Goal: Transaction & Acquisition: Purchase product/service

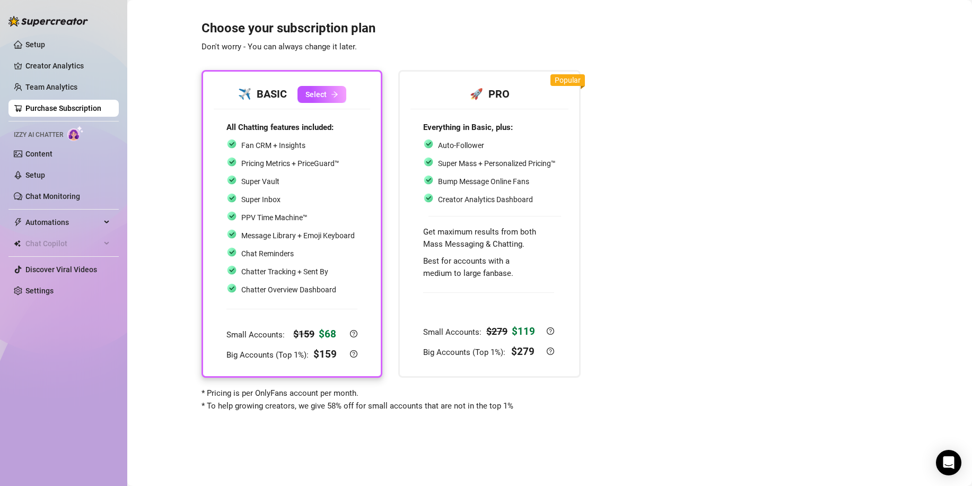
drag, startPoint x: 38, startPoint y: 151, endPoint x: 33, endPoint y: 165, distance: 15.3
click at [38, 151] on link "Content" at bounding box center [38, 154] width 27 height 8
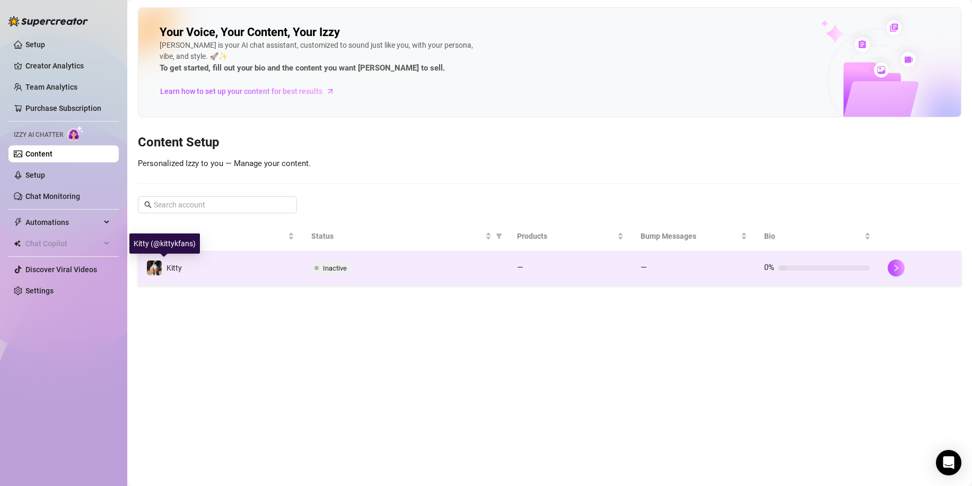
click at [164, 261] on div "Kitty" at bounding box center [164, 268] width 36 height 16
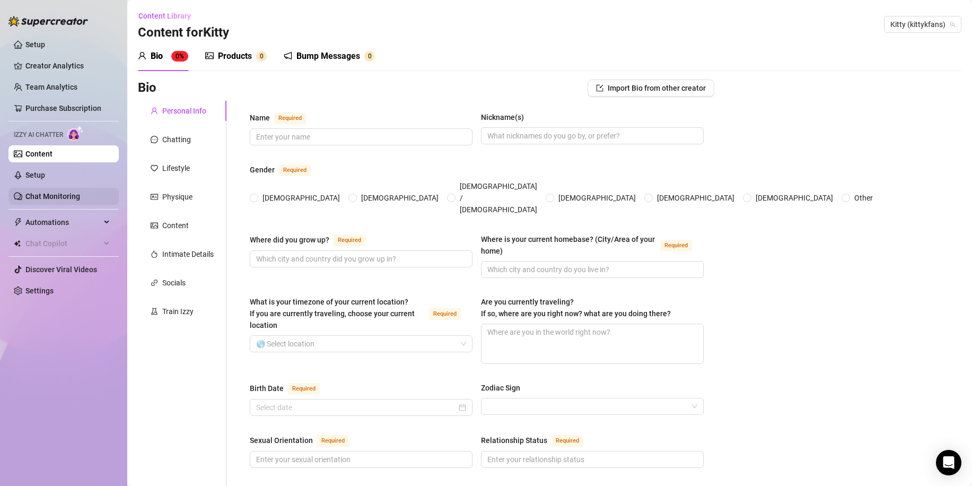
click at [45, 199] on link "Chat Monitoring" at bounding box center [52, 196] width 55 height 8
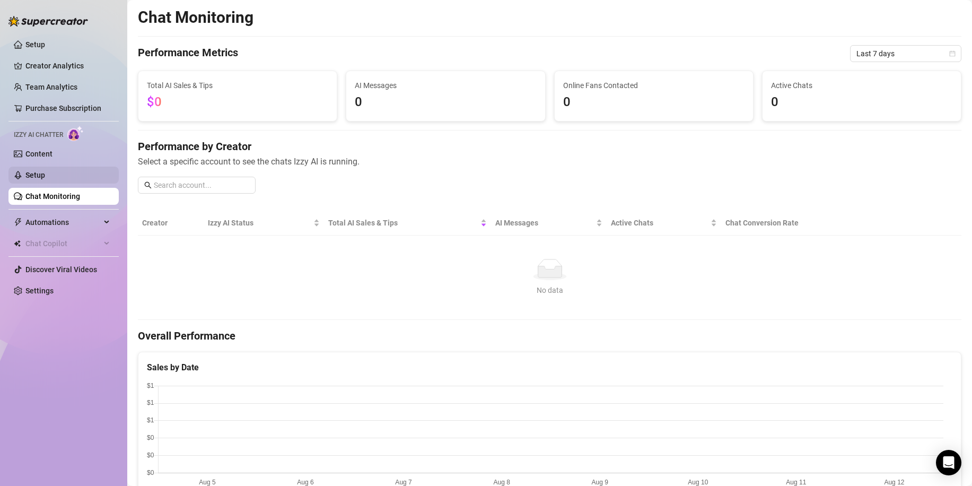
click at [45, 171] on link "Setup" at bounding box center [35, 175] width 20 height 8
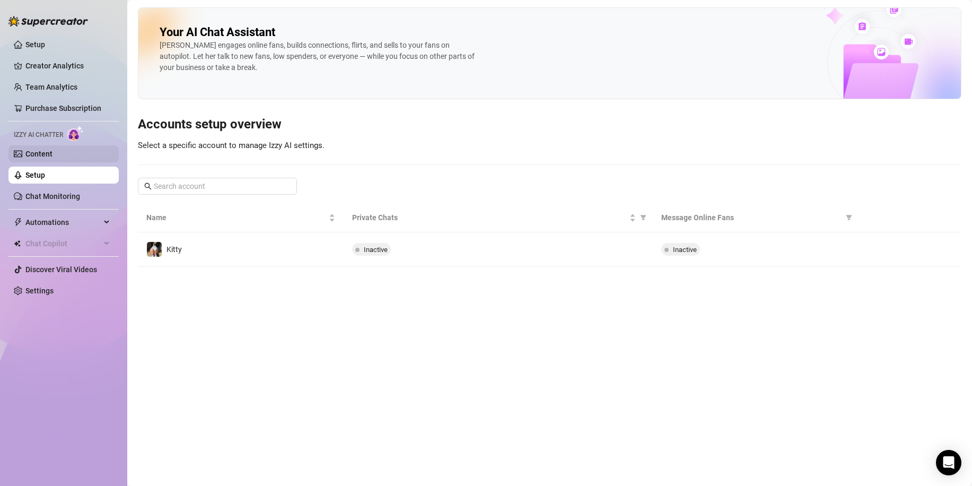
click at [49, 152] on link "Content" at bounding box center [38, 154] width 27 height 8
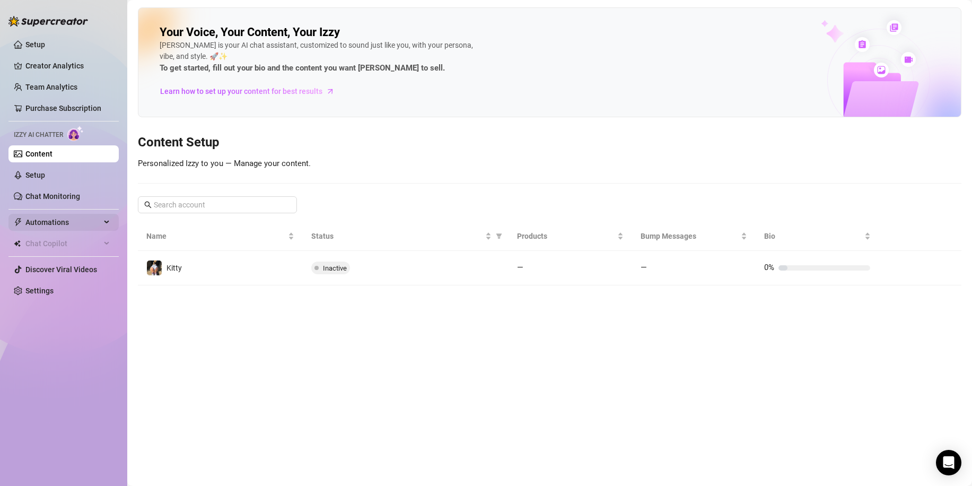
click at [98, 220] on span "Automations" at bounding box center [62, 222] width 75 height 17
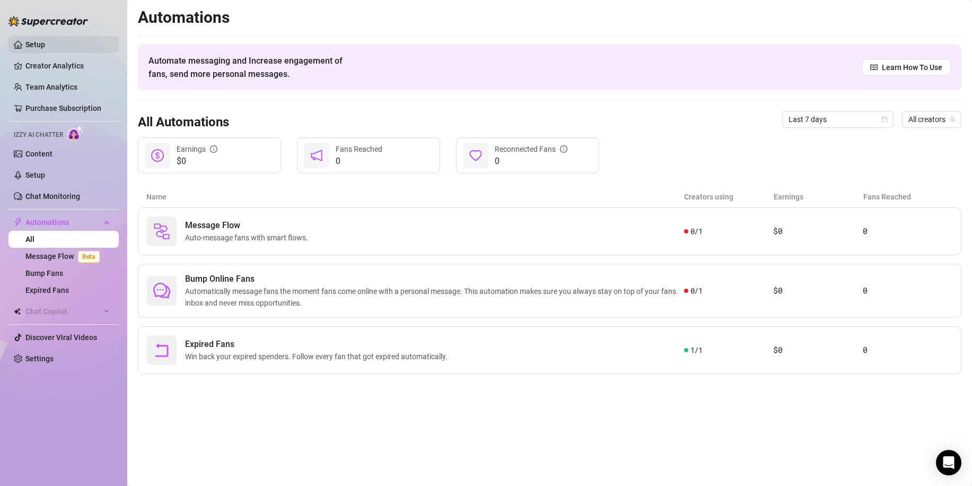
click at [31, 40] on link "Setup" at bounding box center [35, 44] width 20 height 8
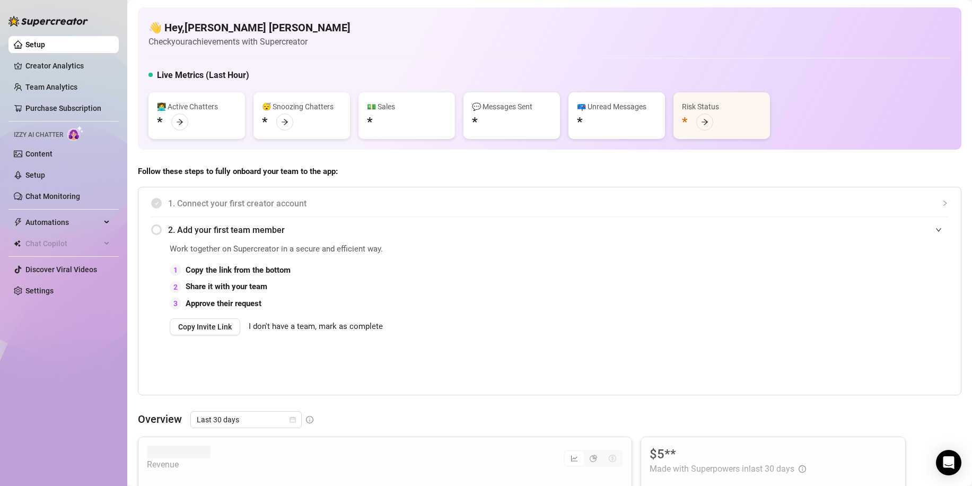
click at [195, 200] on span "1. Connect your first creator account" at bounding box center [558, 203] width 780 height 13
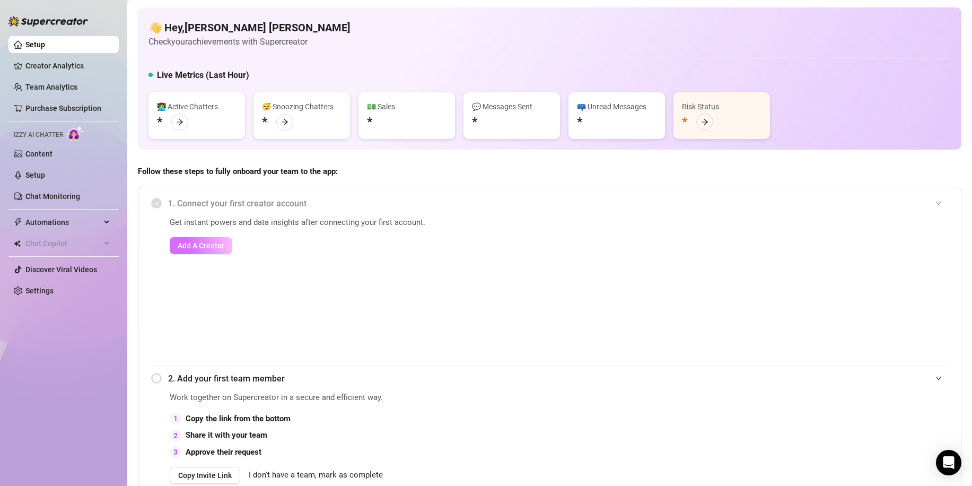
click at [215, 247] on span "Add A Creator" at bounding box center [201, 245] width 47 height 8
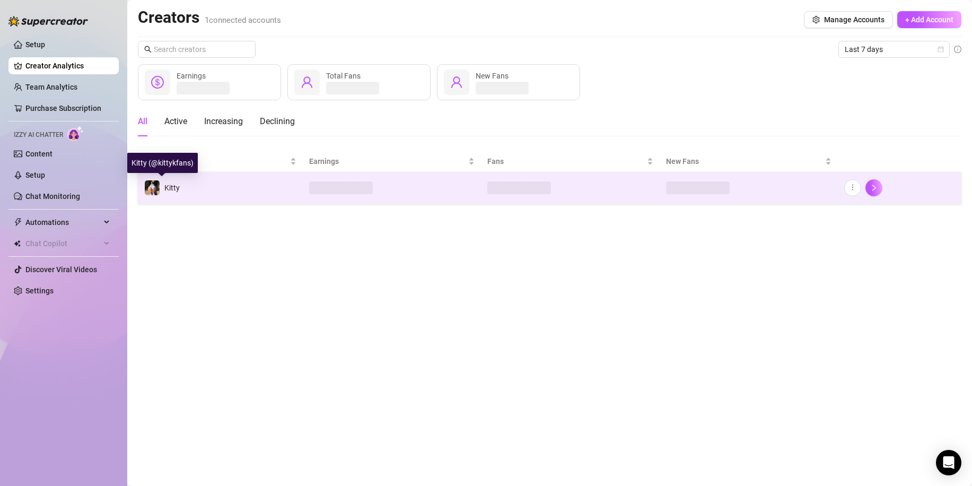
click at [164, 187] on div "Kitty" at bounding box center [162, 188] width 36 height 16
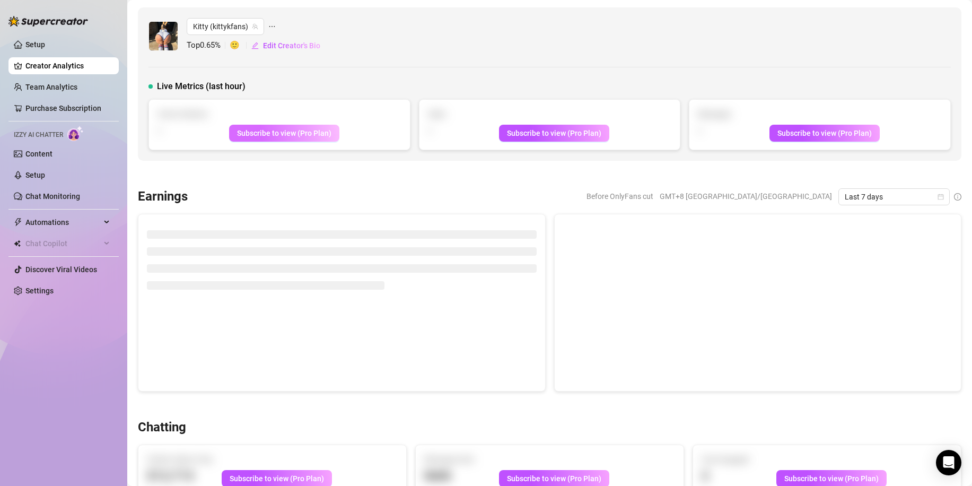
click at [303, 133] on span "Subscribe to view (Pro Plan)" at bounding box center [284, 133] width 94 height 8
click at [289, 130] on span "Subscribe to view (Pro Plan)" at bounding box center [284, 133] width 94 height 8
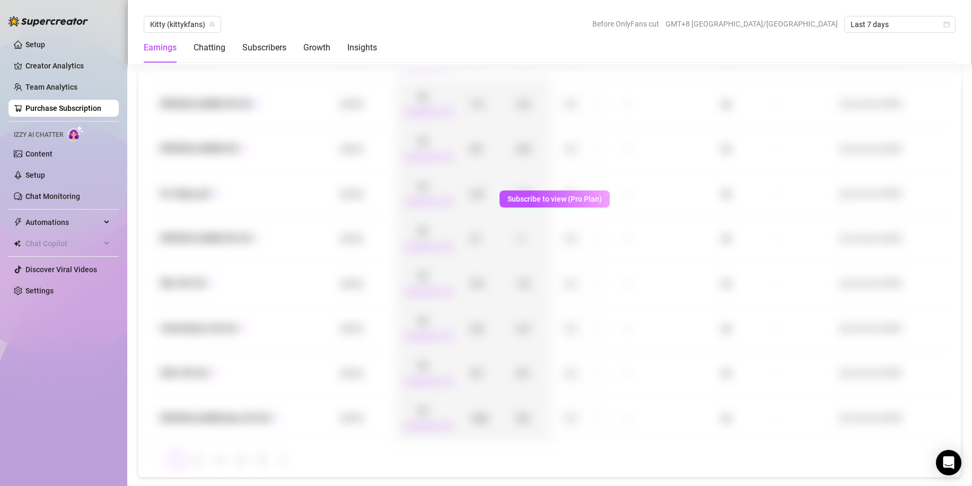
scroll to position [1359, 0]
click at [532, 202] on span "Subscribe to view (Pro Plan)" at bounding box center [555, 198] width 94 height 8
click at [531, 188] on div "Name Created Revenue Clicks Subs Promo Cost Fan Acquisition Cost Avg LTV ROI Sc…" at bounding box center [549, 215] width 823 height 522
click at [519, 198] on span "Subscribe to view (Pro Plan)" at bounding box center [555, 198] width 94 height 8
click at [32, 150] on link "Content" at bounding box center [38, 154] width 27 height 8
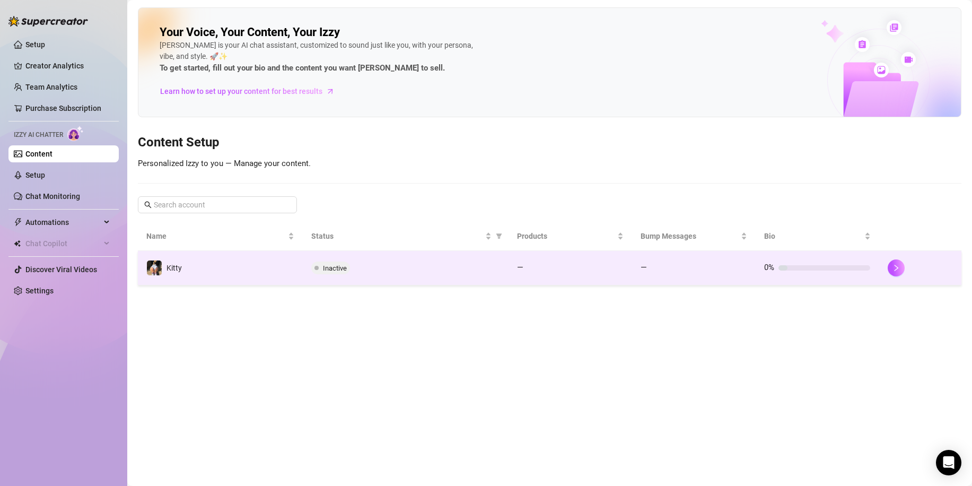
click at [321, 266] on span "Inactive" at bounding box center [330, 267] width 39 height 13
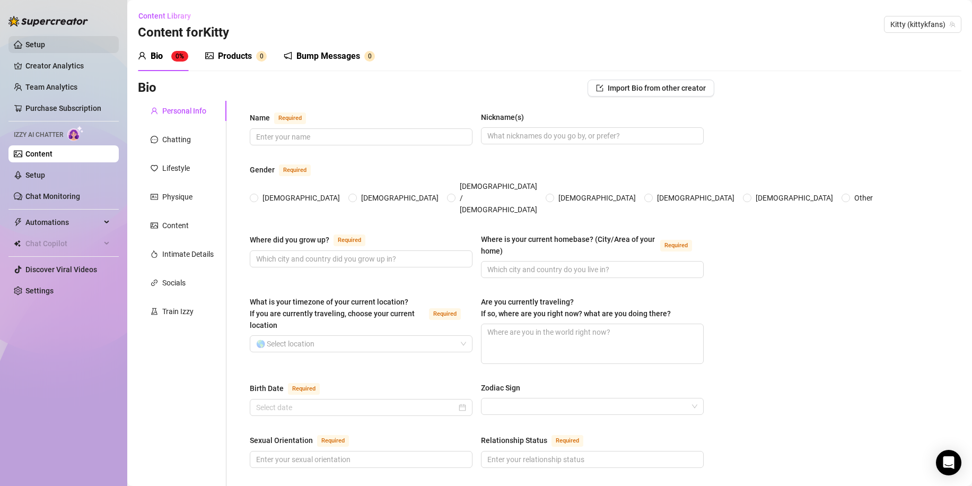
click at [27, 47] on link "Setup" at bounding box center [35, 44] width 20 height 8
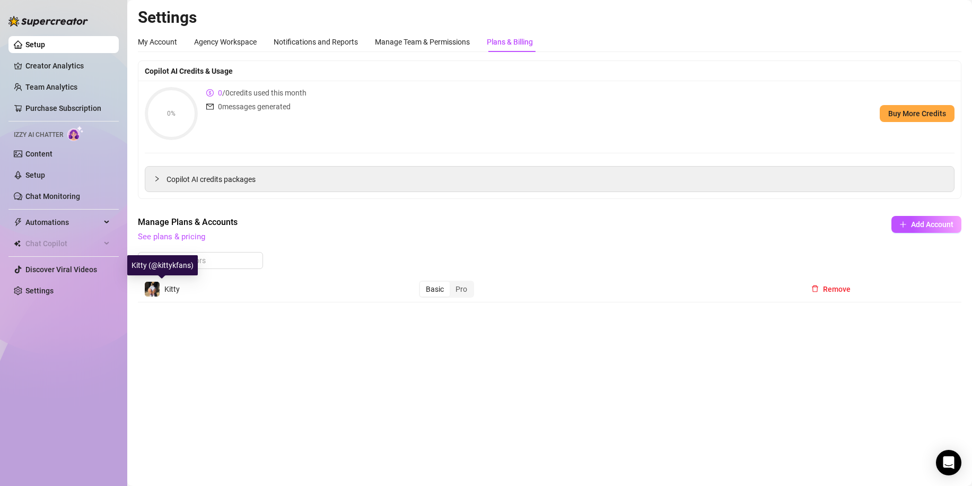
click at [158, 283] on img at bounding box center [152, 289] width 15 height 15
click at [434, 285] on div "Basic" at bounding box center [435, 289] width 30 height 15
click at [423, 283] on input "Basic" at bounding box center [423, 283] width 0 height 0
click at [457, 291] on div "Pro" at bounding box center [461, 289] width 23 height 15
click at [452, 283] on input "Pro" at bounding box center [452, 283] width 0 height 0
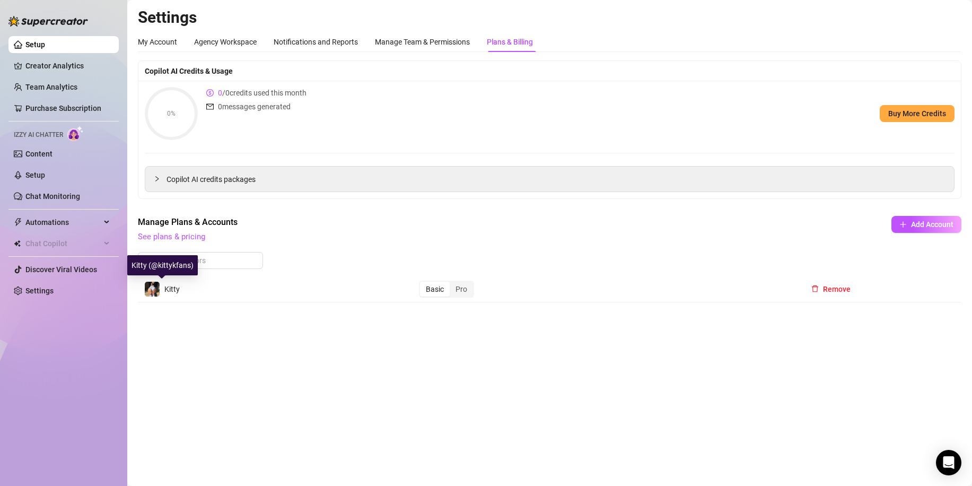
click at [167, 291] on span "Kitty" at bounding box center [171, 289] width 15 height 8
drag, startPoint x: 154, startPoint y: 288, endPoint x: 281, endPoint y: 341, distance: 136.9
click at [281, 341] on main "Settings My Account Agency Workspace Notifications and Reports Manage Team & Pe…" at bounding box center [549, 243] width 845 height 486
click at [155, 286] on img at bounding box center [152, 289] width 15 height 15
click at [156, 291] on img at bounding box center [152, 289] width 15 height 15
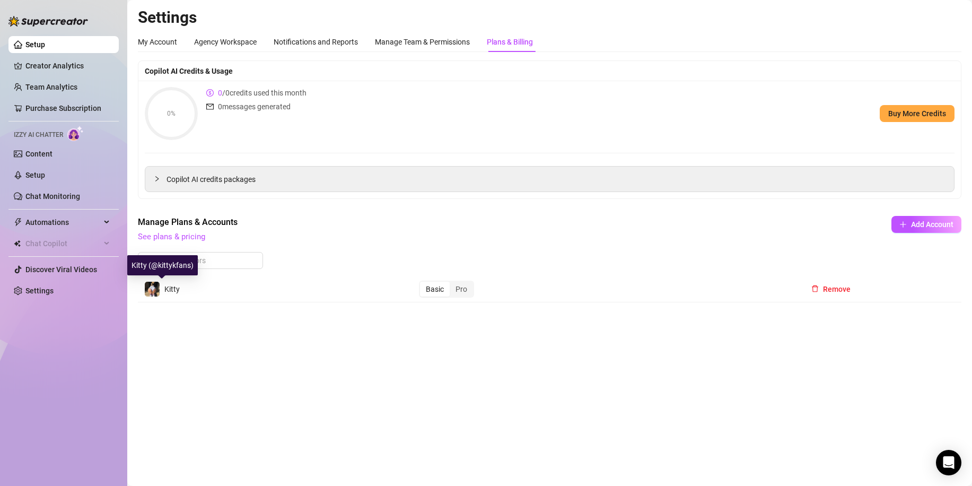
click at [156, 291] on img at bounding box center [152, 289] width 15 height 15
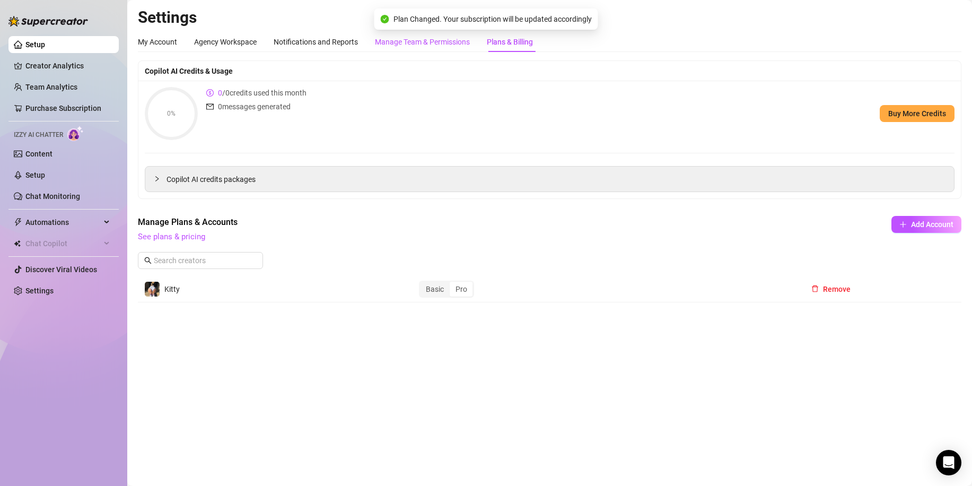
click at [405, 41] on div "Manage Team & Permissions" at bounding box center [422, 42] width 95 height 12
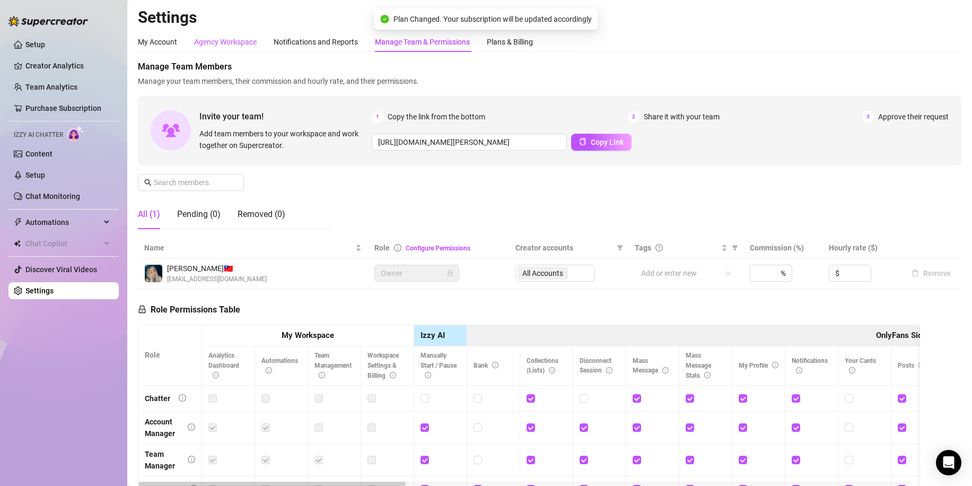
click at [216, 41] on div "Agency Workspace" at bounding box center [225, 42] width 63 height 12
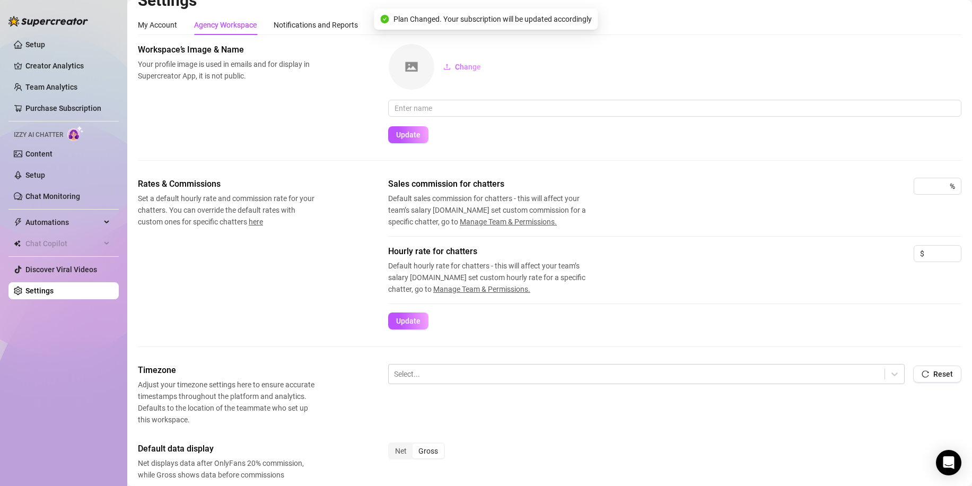
scroll to position [10, 0]
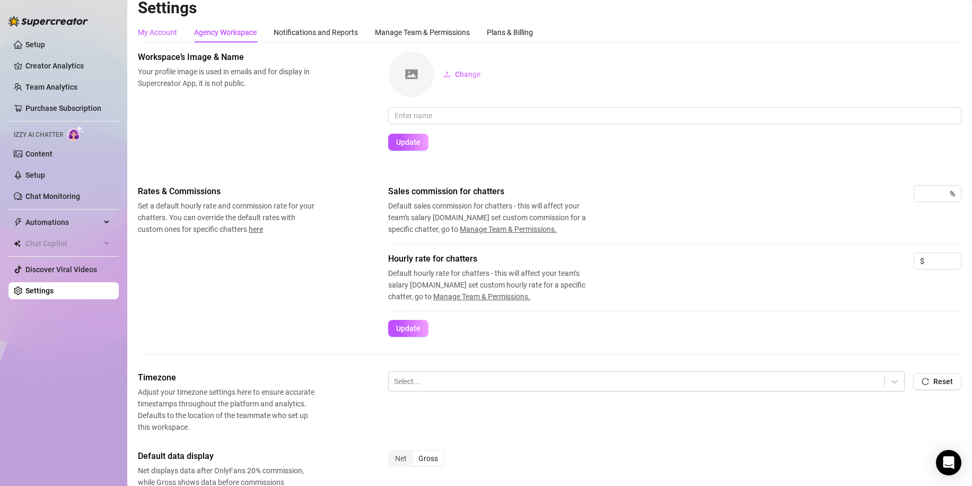
click at [146, 36] on div "My Account" at bounding box center [157, 33] width 39 height 12
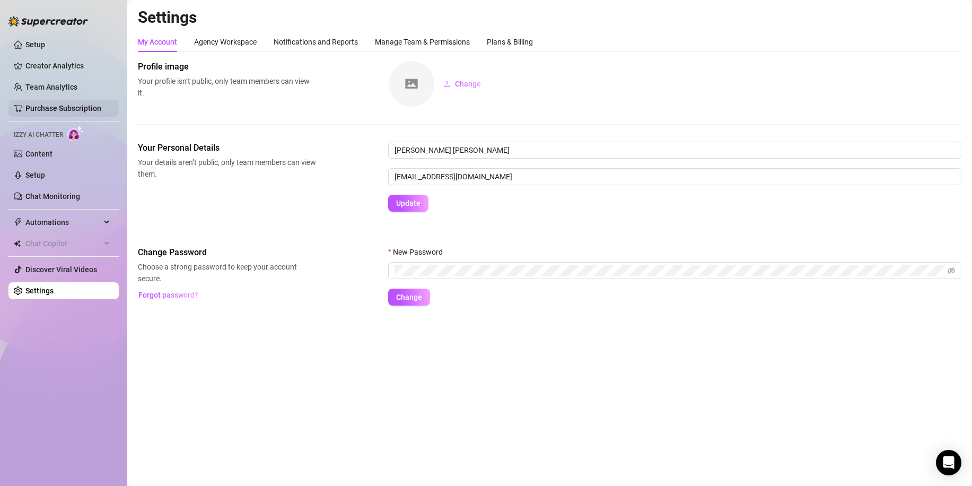
click at [53, 104] on link "Purchase Subscription" at bounding box center [63, 108] width 76 height 8
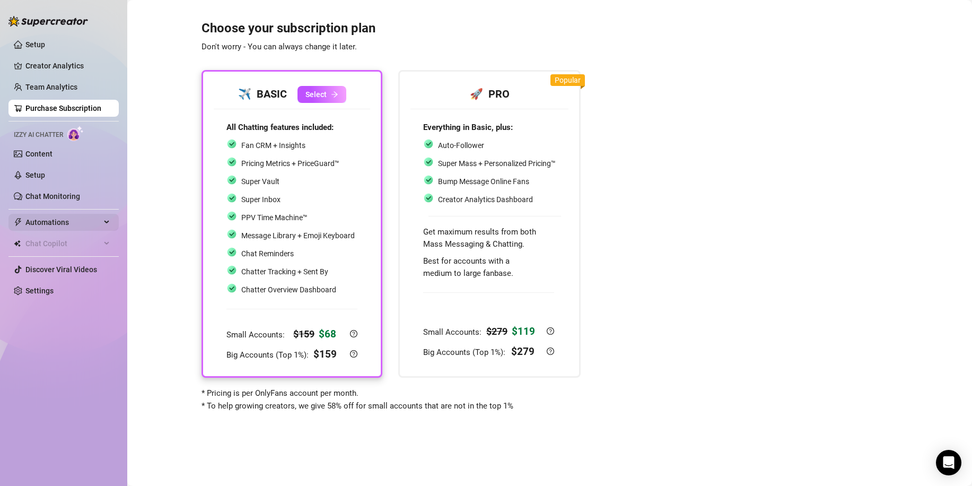
click at [45, 220] on span "Automations" at bounding box center [62, 222] width 75 height 17
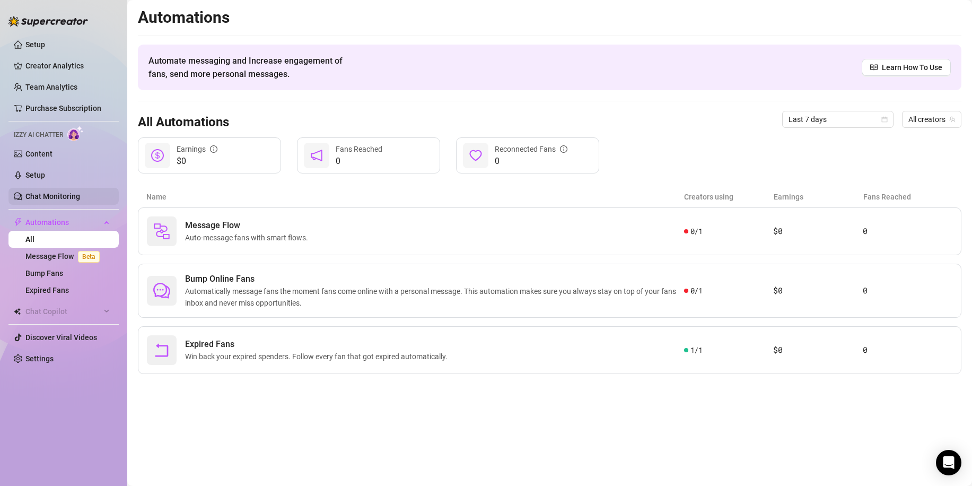
click at [49, 194] on link "Chat Monitoring" at bounding box center [52, 196] width 55 height 8
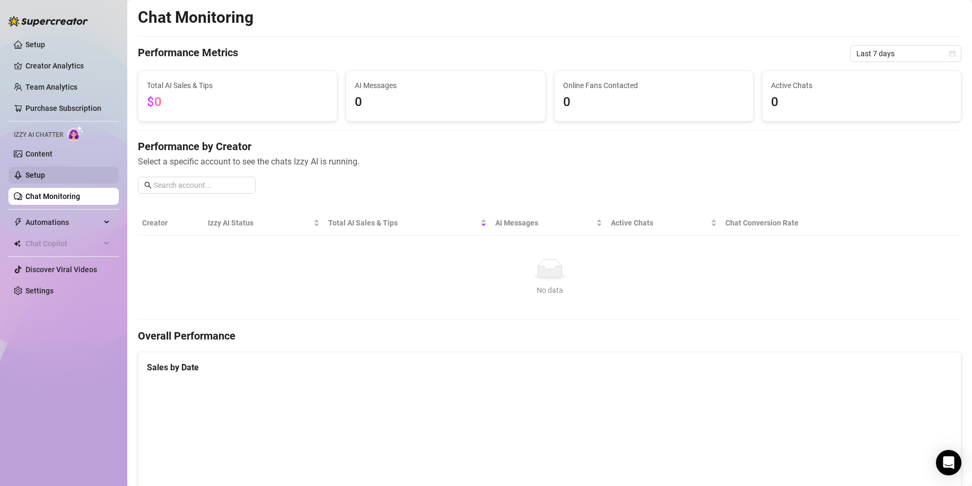
click at [45, 171] on link "Setup" at bounding box center [35, 175] width 20 height 8
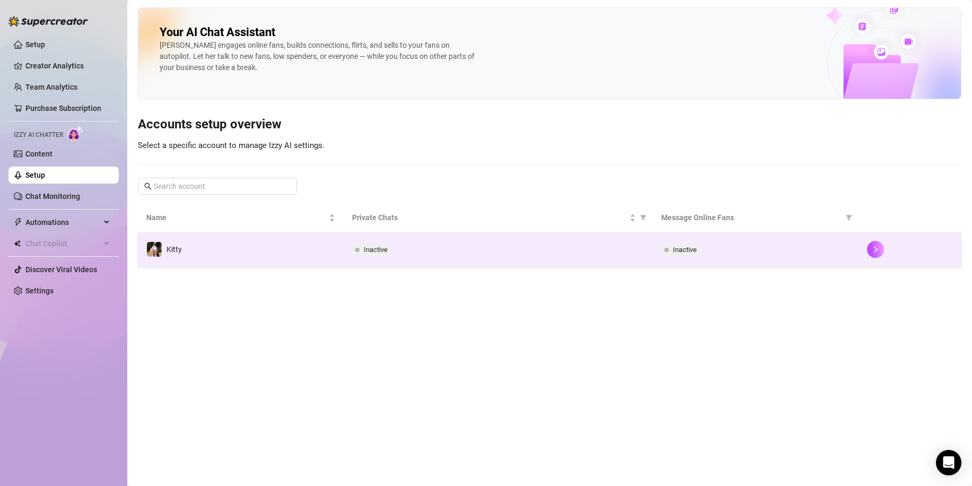
click at [372, 247] on span "Inactive" at bounding box center [376, 250] width 24 height 8
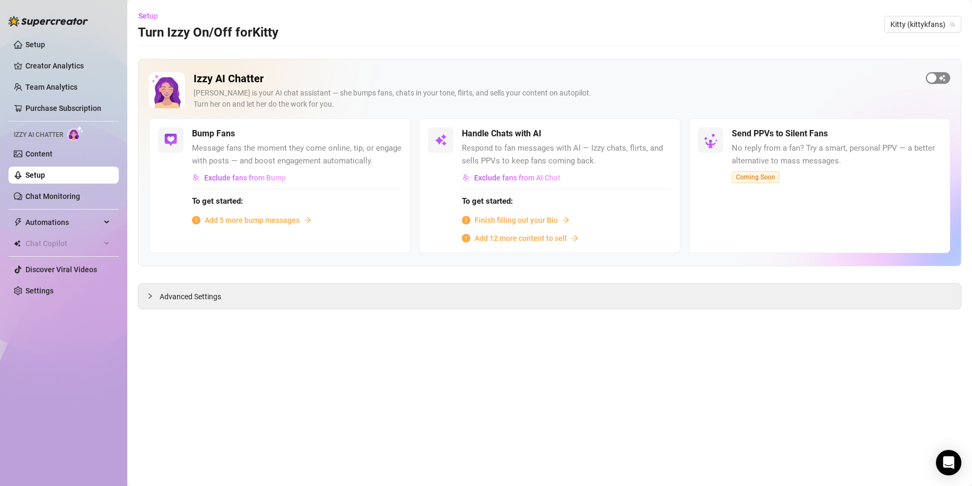
drag, startPoint x: 951, startPoint y: 73, endPoint x: 946, endPoint y: 76, distance: 6.2
click at [949, 74] on div "Izzy AI Chatter [PERSON_NAME] is your AI chat assistant — she bumps fans, chats…" at bounding box center [550, 162] width 824 height 207
click at [940, 80] on span "button" at bounding box center [938, 78] width 24 height 12
click at [940, 75] on div "button" at bounding box center [945, 78] width 10 height 10
click at [39, 151] on link "Content" at bounding box center [38, 154] width 27 height 8
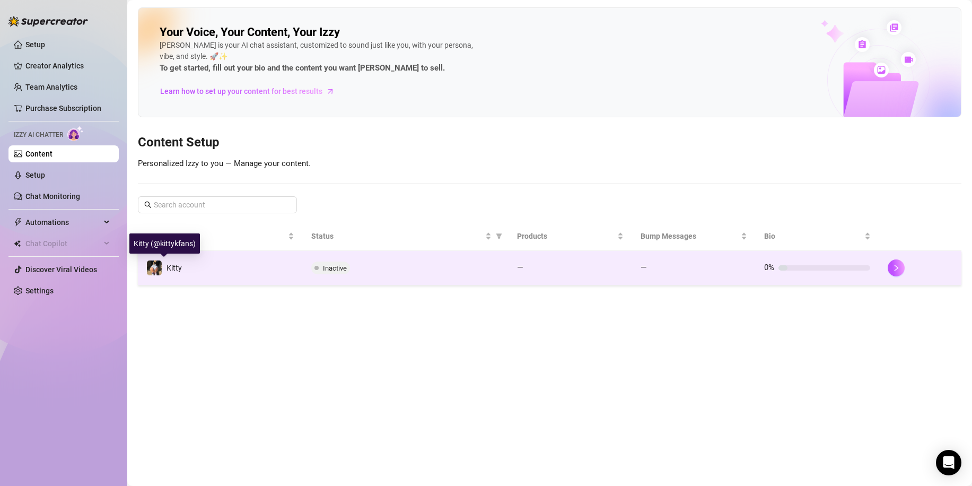
click at [159, 261] on img at bounding box center [154, 267] width 15 height 15
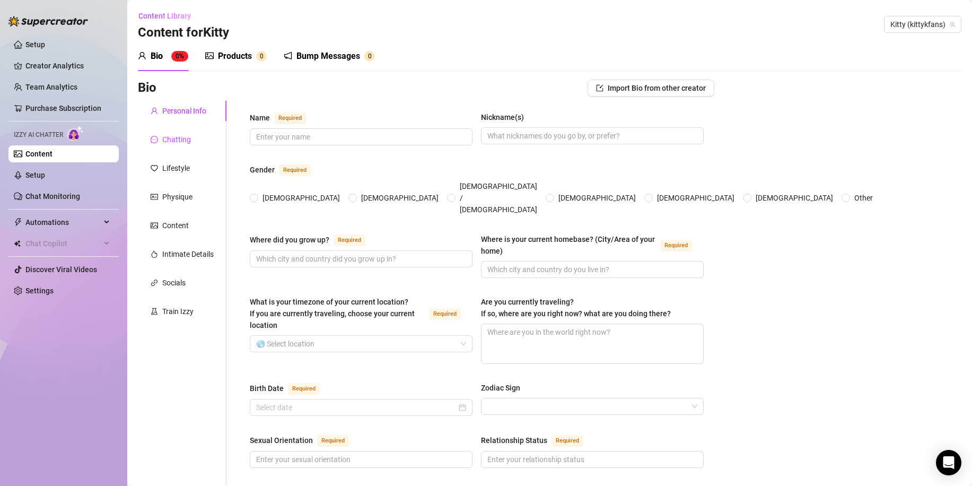
click at [179, 140] on div "Chatting" at bounding box center [176, 140] width 29 height 12
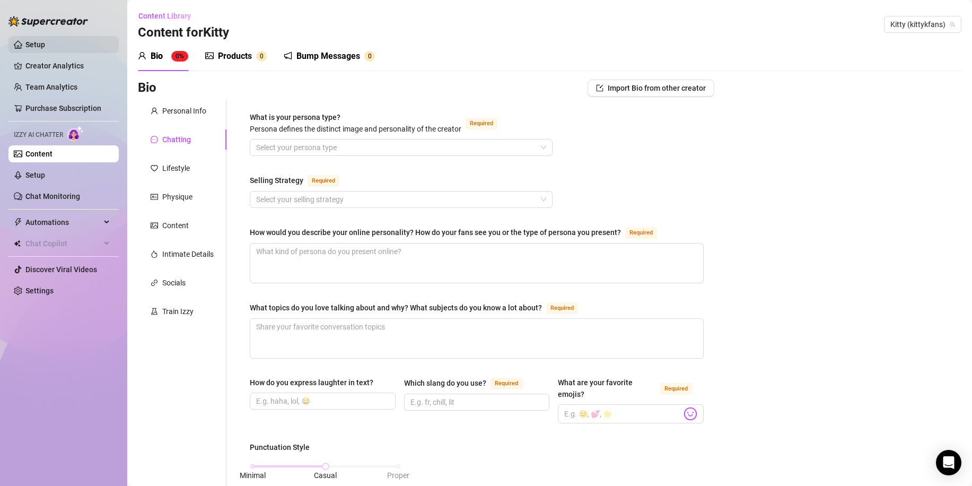
click at [37, 45] on link "Setup" at bounding box center [35, 44] width 20 height 8
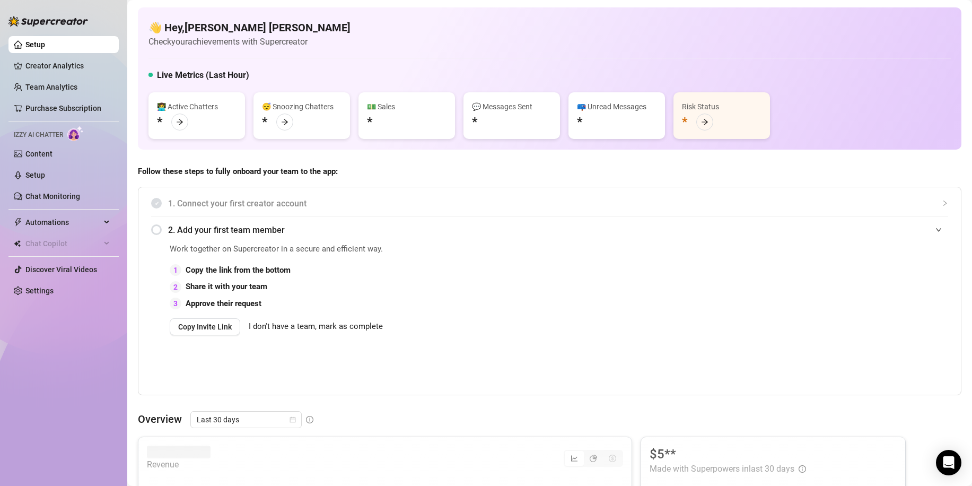
click at [200, 198] on span "1. Connect your first creator account" at bounding box center [558, 203] width 780 height 13
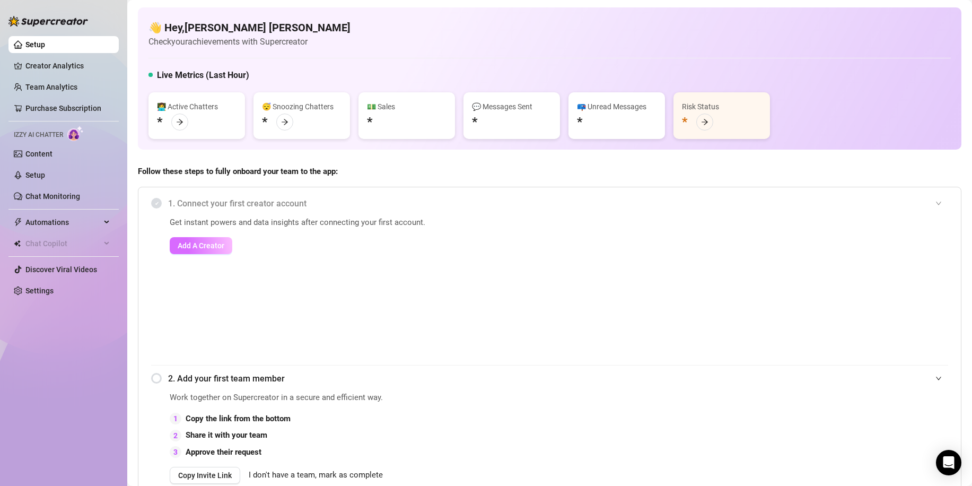
click at [194, 241] on span "Add A Creator" at bounding box center [201, 245] width 47 height 8
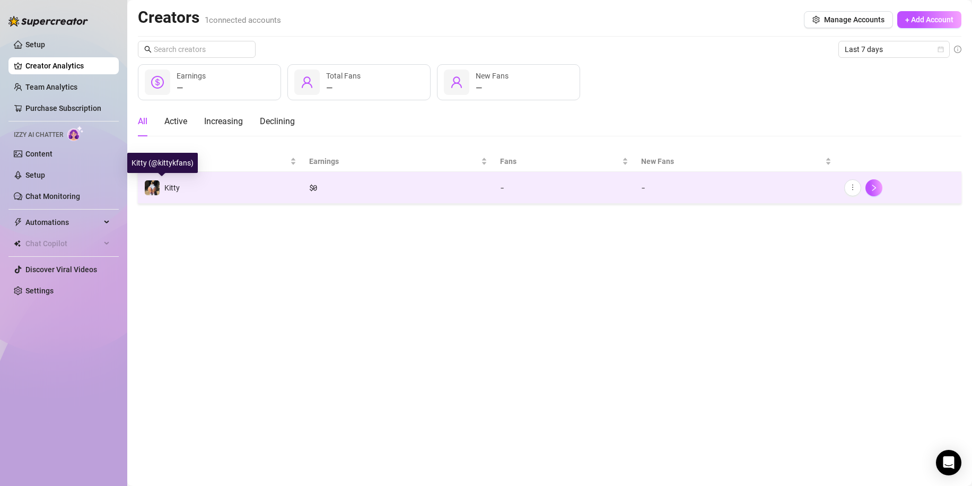
click at [174, 191] on span "Kitty" at bounding box center [171, 188] width 15 height 8
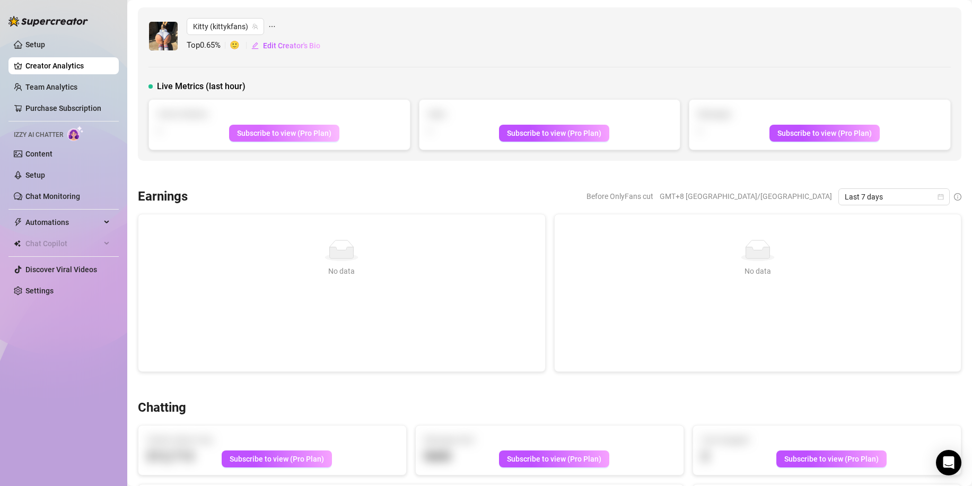
click at [285, 132] on span "Subscribe to view (Pro Plan)" at bounding box center [284, 133] width 94 height 8
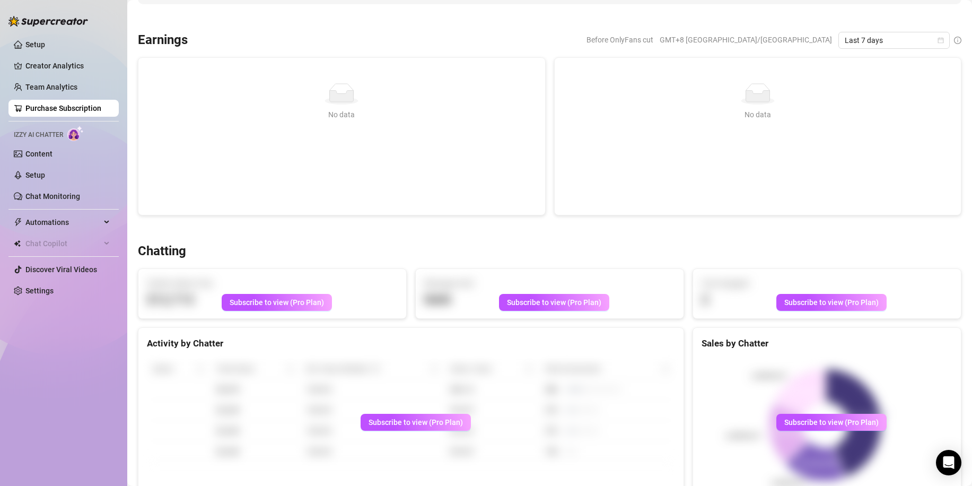
scroll to position [159, 0]
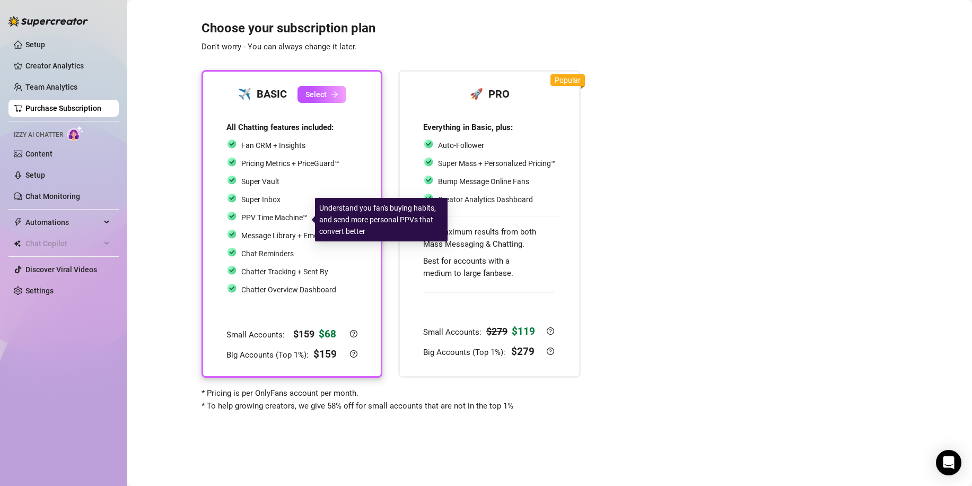
click at [288, 221] on span "PPV Time Machine™" at bounding box center [274, 217] width 66 height 8
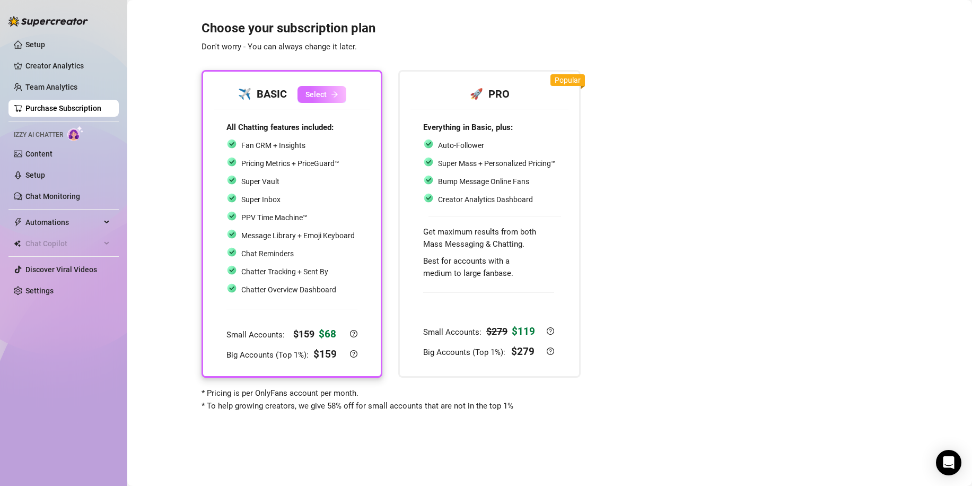
click at [321, 95] on span "Select" at bounding box center [316, 94] width 21 height 8
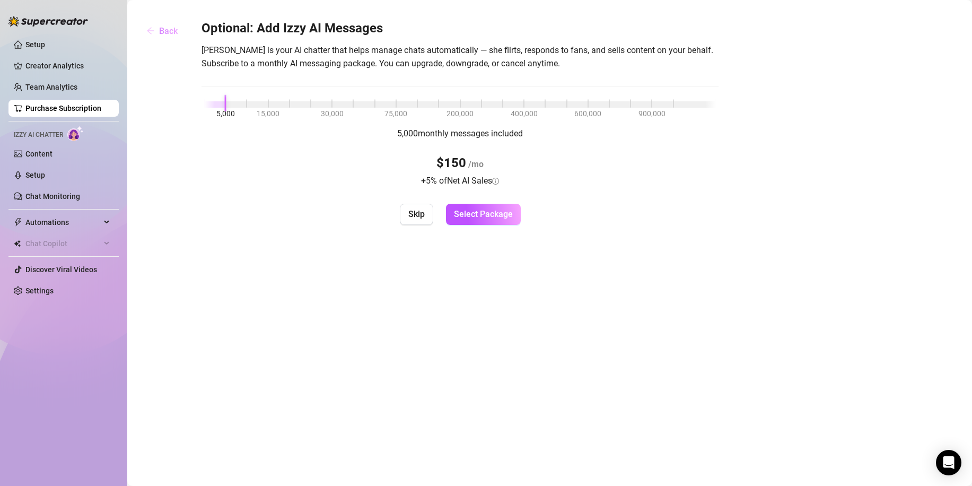
click at [146, 30] on icon "arrow-left" at bounding box center [150, 31] width 8 height 8
